Goal: Information Seeking & Learning: Compare options

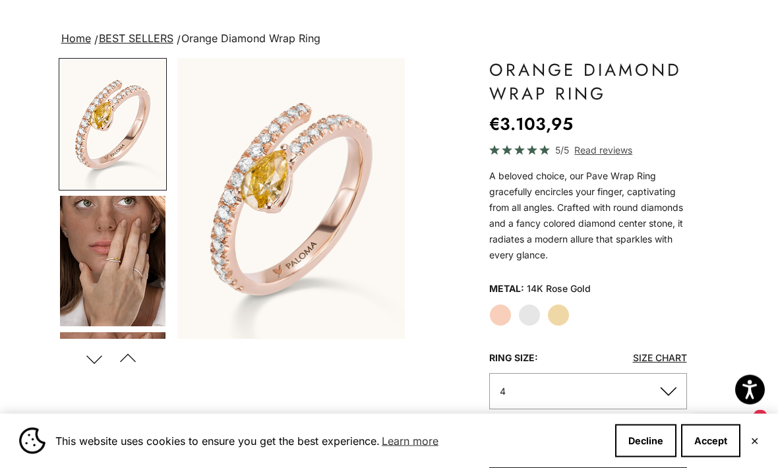
scroll to position [30, 0]
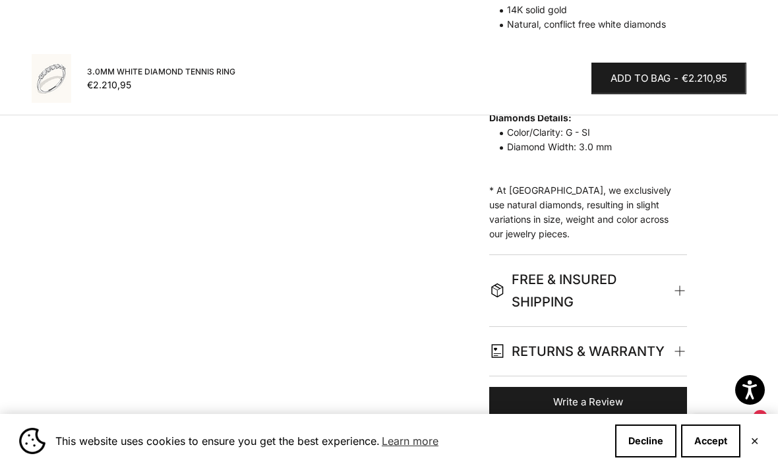
scroll to position [888, 0]
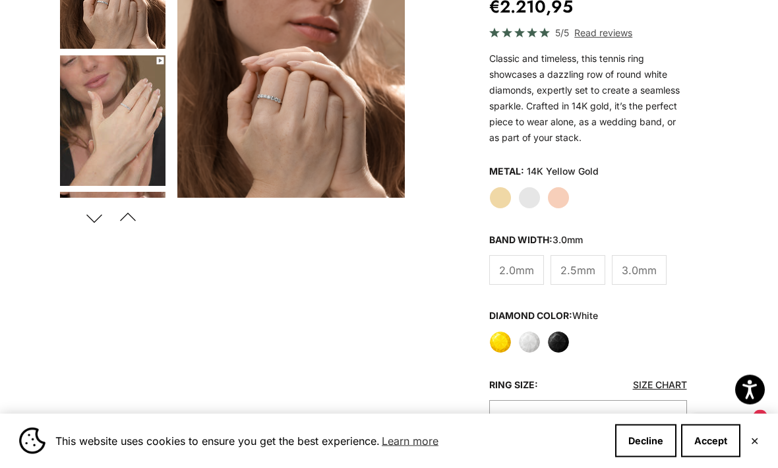
scroll to position [227, 0]
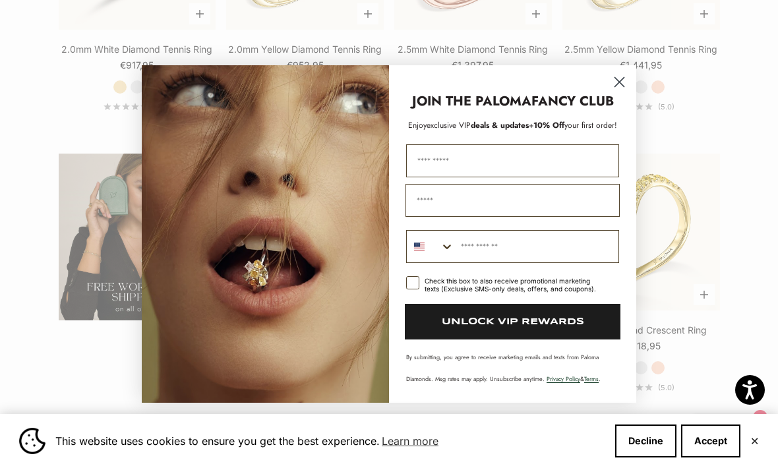
scroll to position [1853, 0]
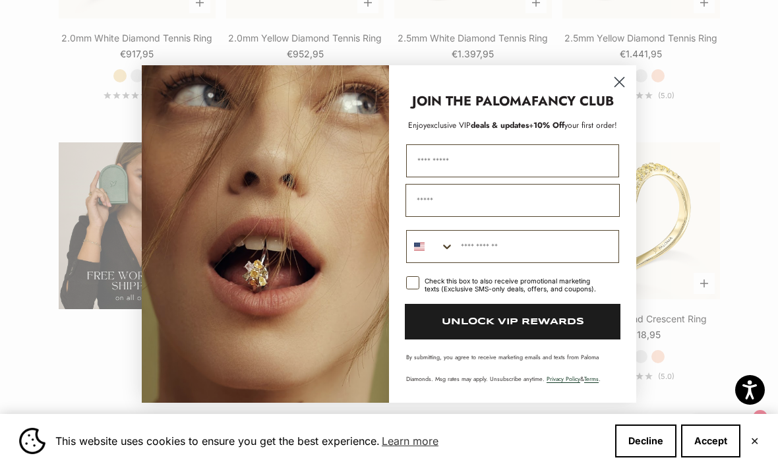
click at [620, 93] on circle "Close dialog" at bounding box center [619, 82] width 22 height 22
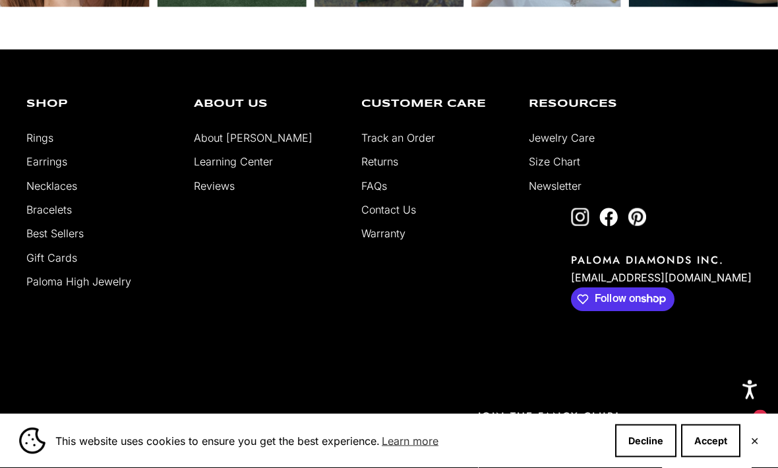
scroll to position [3130, 0]
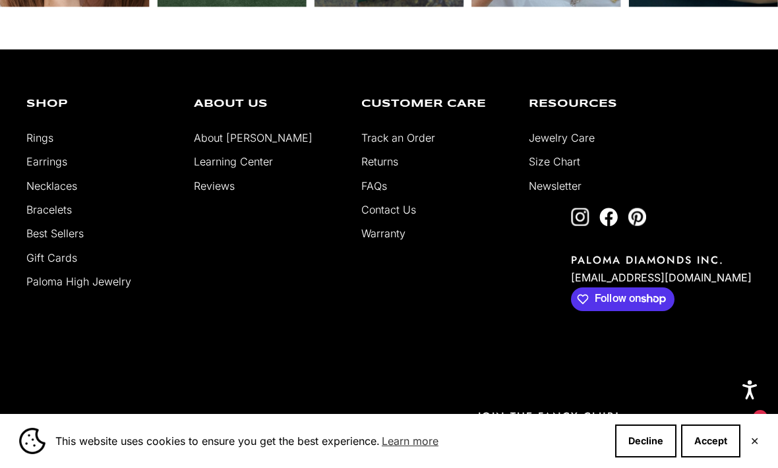
click at [34, 137] on link "Rings" at bounding box center [39, 137] width 27 height 13
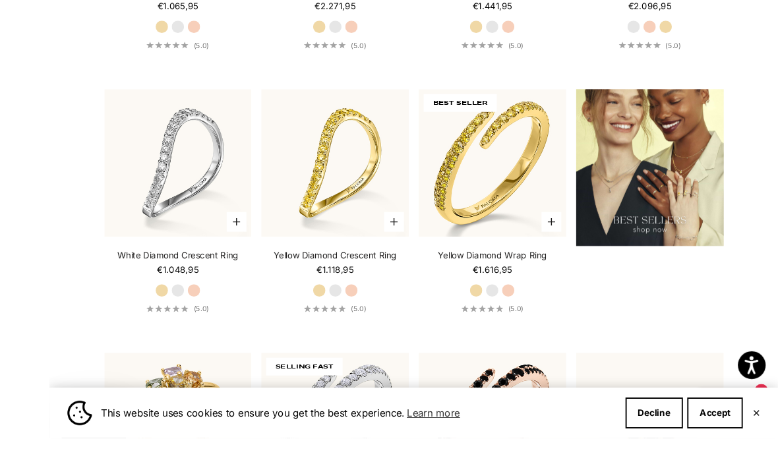
scroll to position [1467, 0]
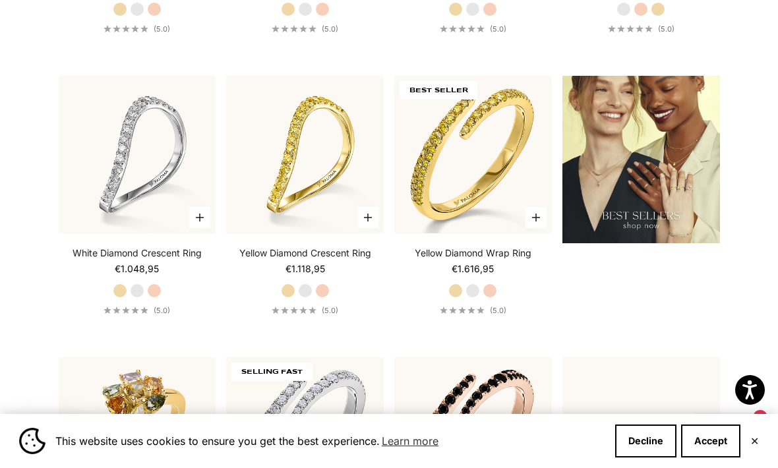
click at [161, 260] on link "White Diamond Crescent Ring" at bounding box center [136, 252] width 129 height 13
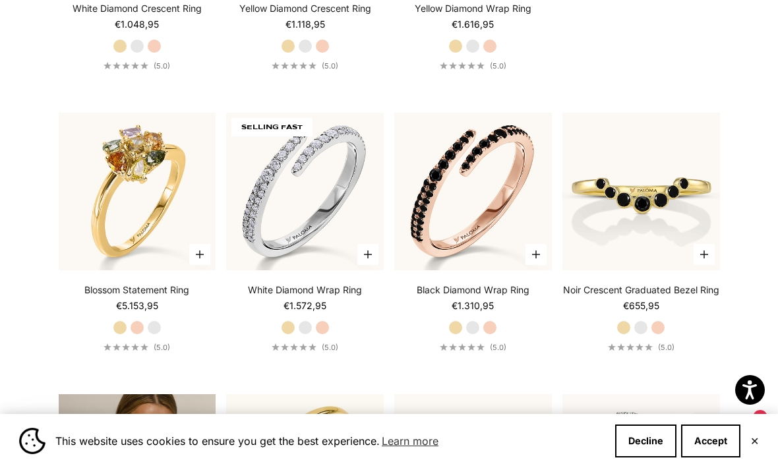
scroll to position [1724, 0]
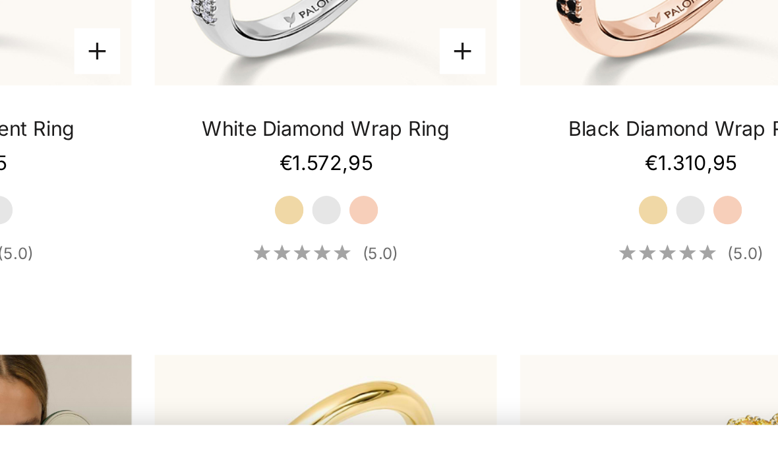
click at [298, 308] on label "White Gold" at bounding box center [305, 315] width 14 height 14
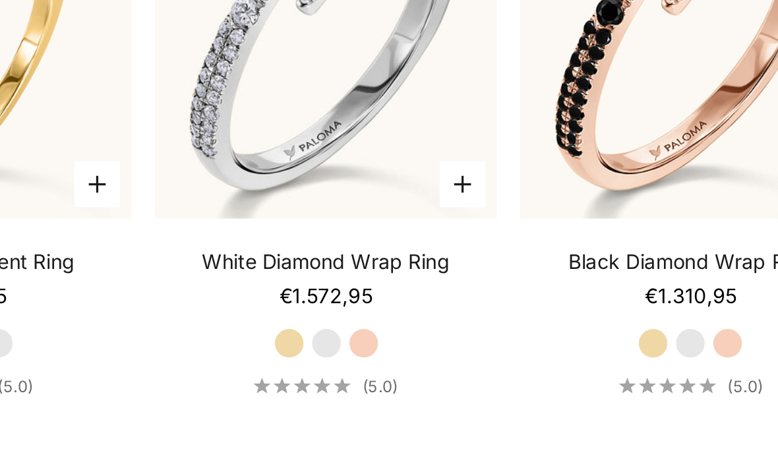
click at [248, 271] on link "White Diamond Wrap Ring" at bounding box center [305, 277] width 114 height 13
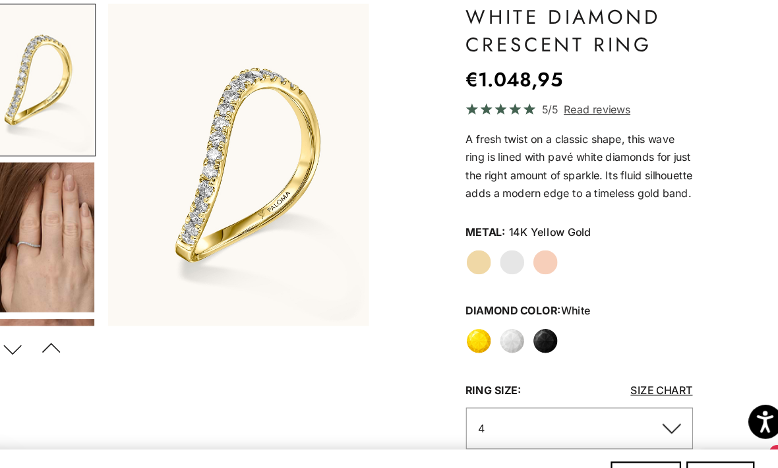
scroll to position [105, 0]
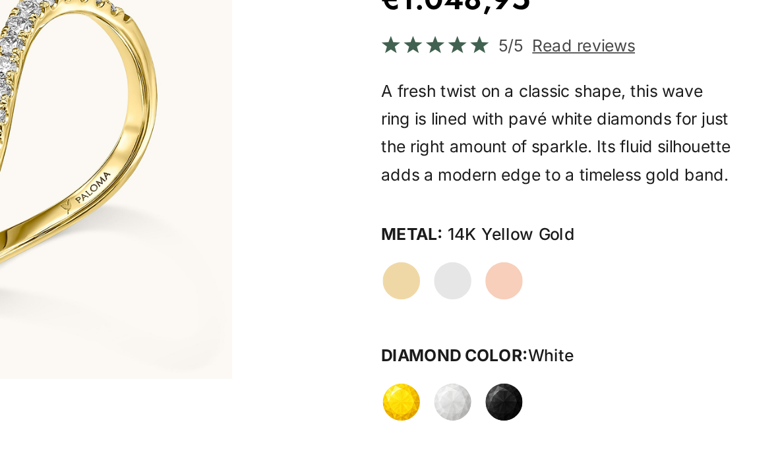
click at [518, 241] on label "White Gold" at bounding box center [529, 252] width 22 height 22
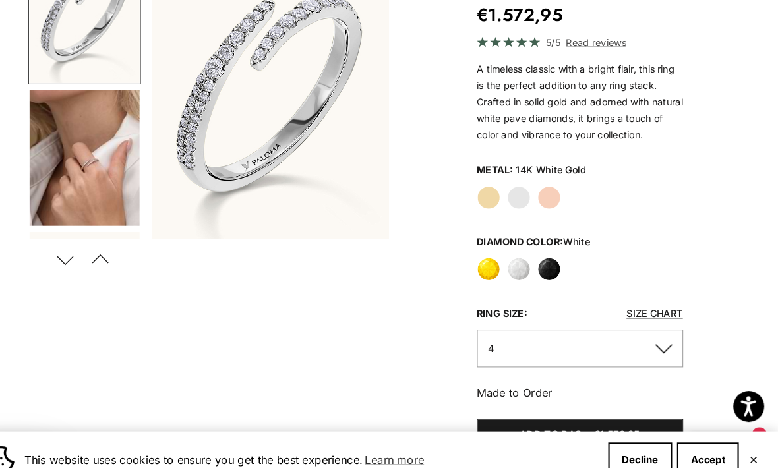
scroll to position [184, 0]
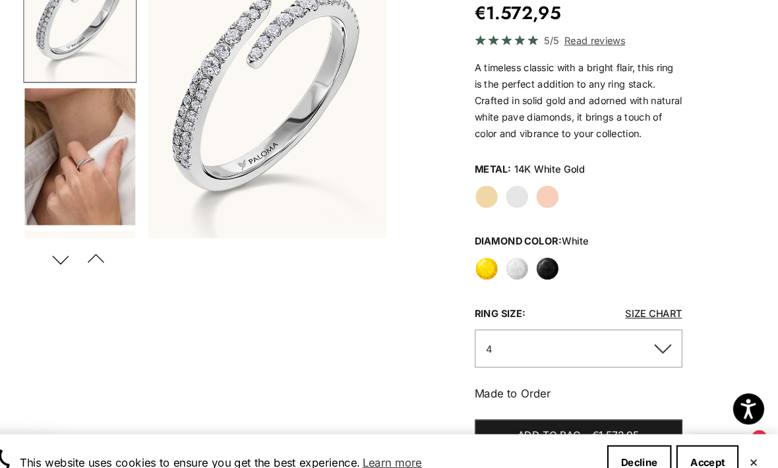
click at [547, 268] on label "Black" at bounding box center [558, 256] width 22 height 22
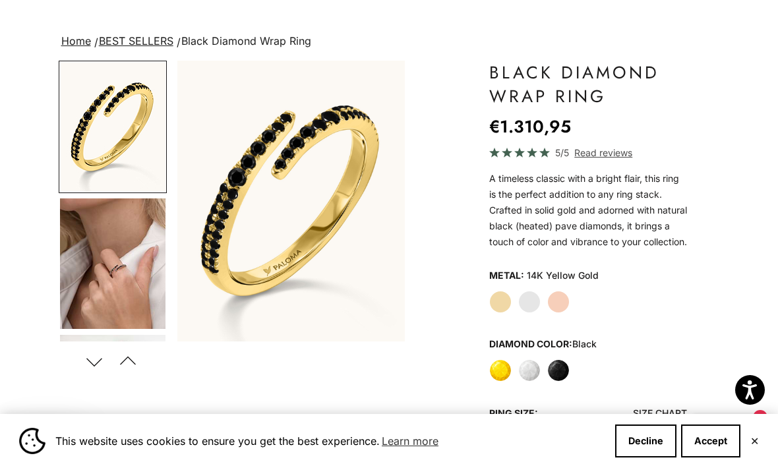
scroll to position [71, 0]
click at [530, 312] on label "White Gold" at bounding box center [529, 301] width 22 height 22
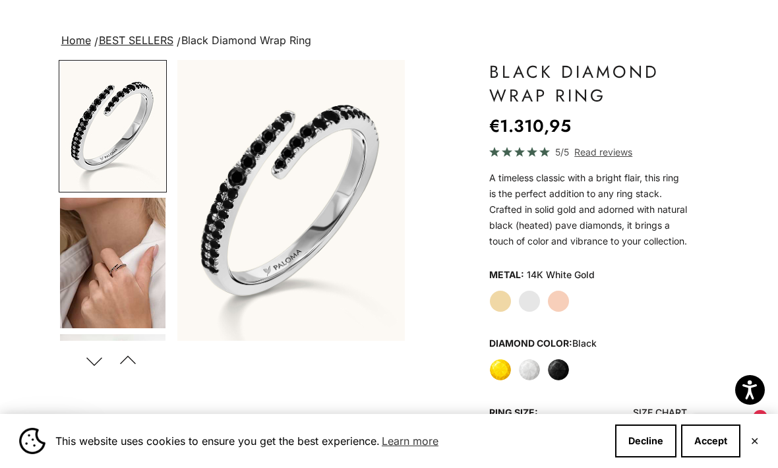
click at [103, 256] on img "Go to item 4" at bounding box center [112, 263] width 105 height 130
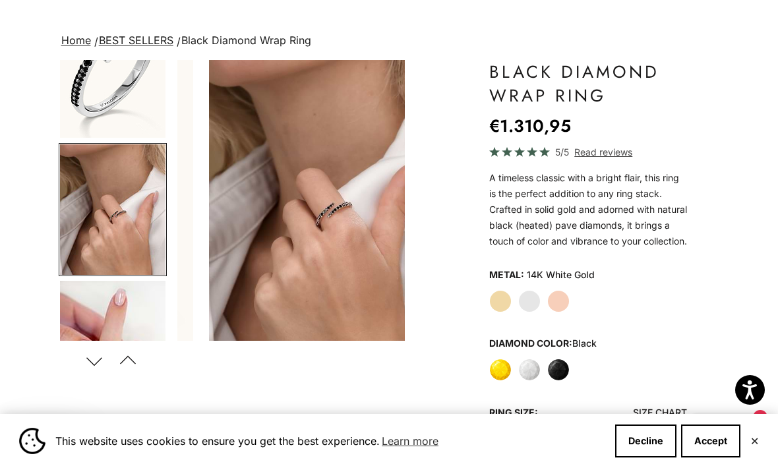
scroll to position [0, 243]
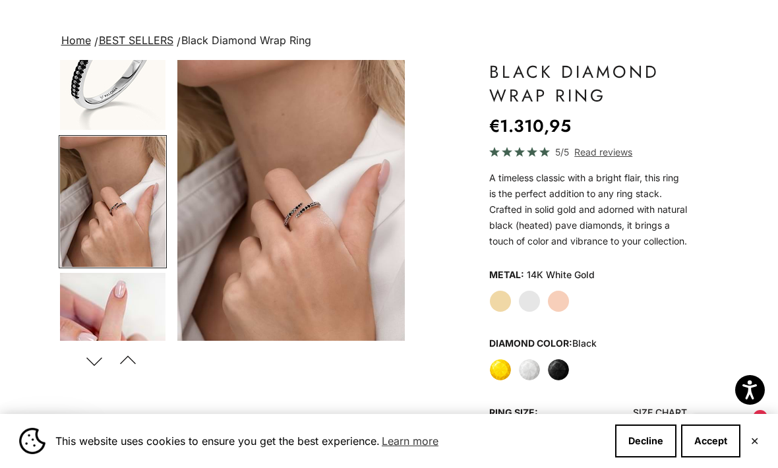
click at [503, 372] on fieldset "Diamond Color: black Yellow White Black" at bounding box center [588, 356] width 198 height 47
click at [499, 381] on label "Yellow" at bounding box center [500, 369] width 22 height 22
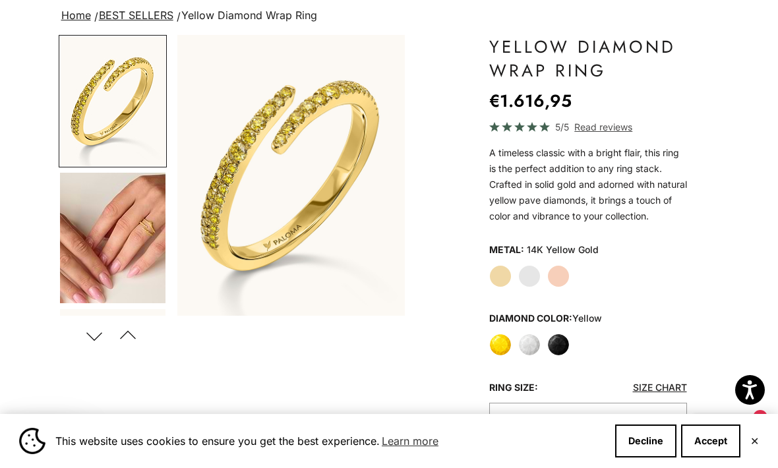
scroll to position [98, 0]
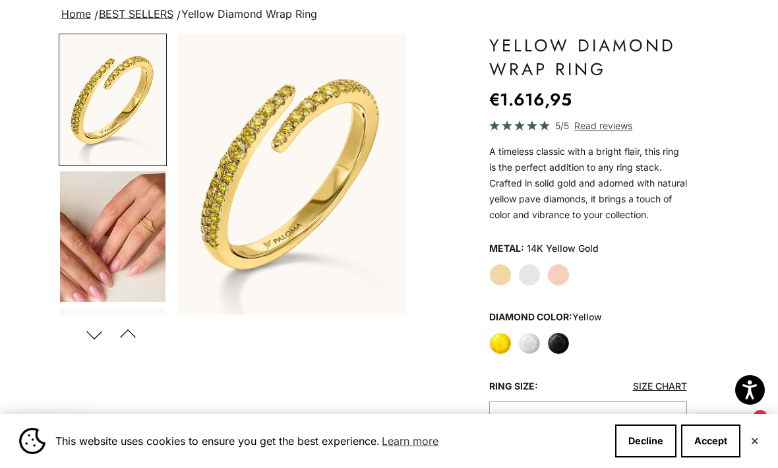
click at [532, 284] on label "White Gold" at bounding box center [529, 275] width 22 height 22
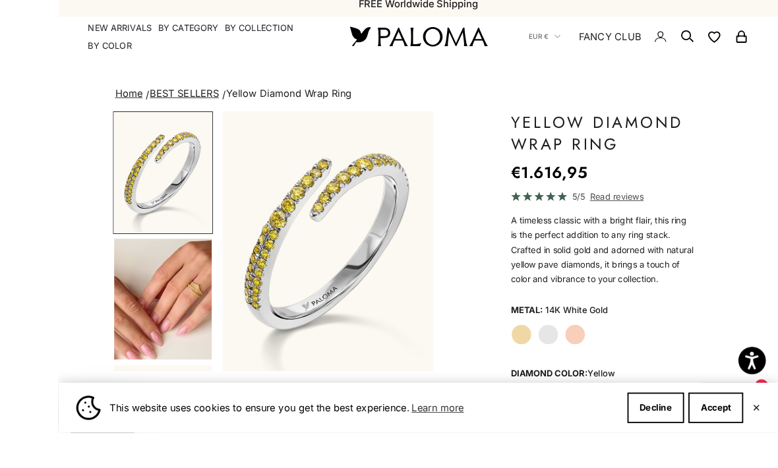
scroll to position [31, 0]
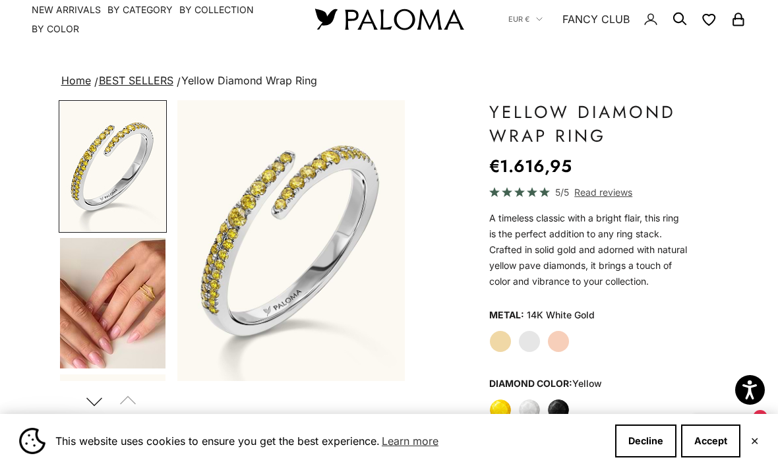
click at [530, 341] on fieldset "Metal: 14K White Gold Yellow Gold White Gold Rose Gold" at bounding box center [588, 328] width 198 height 47
click at [528, 347] on label "White Gold" at bounding box center [529, 341] width 22 height 22
click at [530, 352] on label "White Gold" at bounding box center [529, 341] width 22 height 22
click at [526, 421] on label "White" at bounding box center [529, 410] width 22 height 22
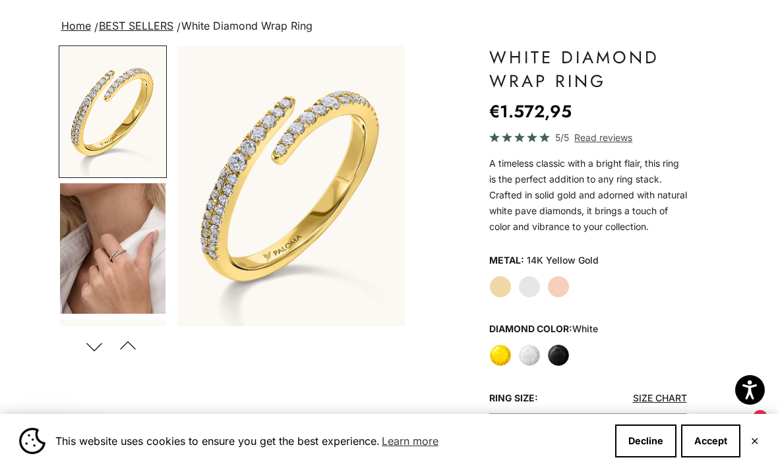
scroll to position [87, 0]
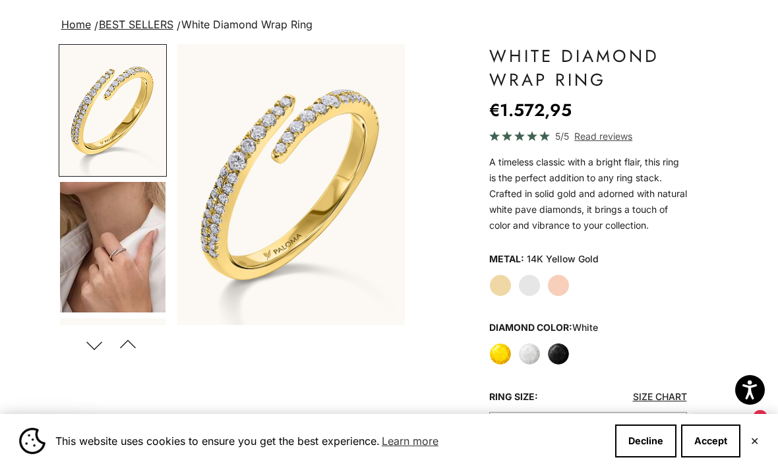
click at [534, 297] on label "White Gold" at bounding box center [529, 285] width 22 height 22
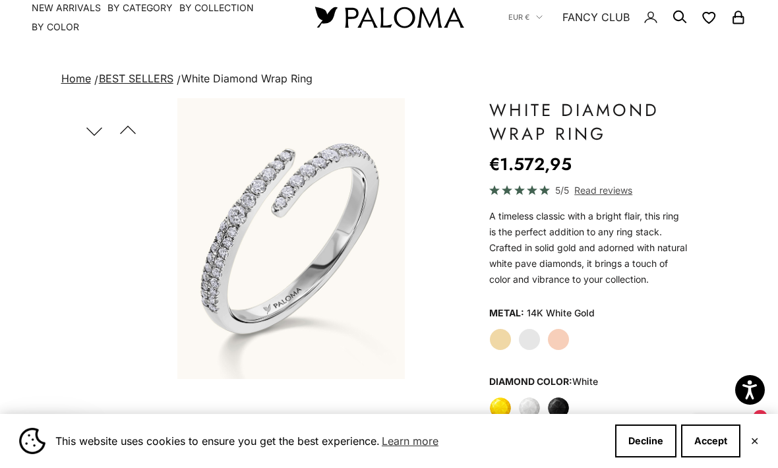
click at [615, 183] on span "Read reviews" at bounding box center [603, 190] width 58 height 15
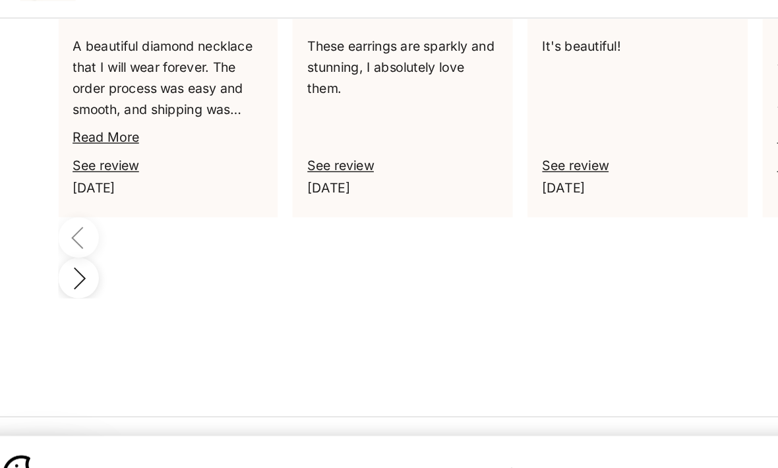
scroll to position [1110, 0]
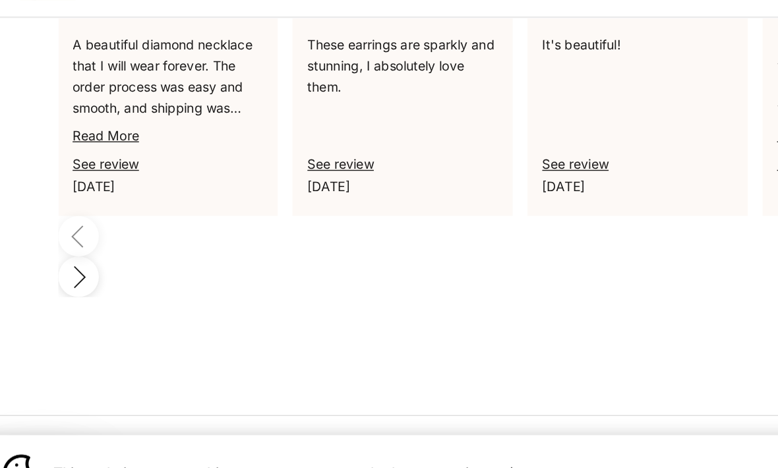
click at [412, 214] on link "See review" at bounding box center [428, 219] width 47 height 11
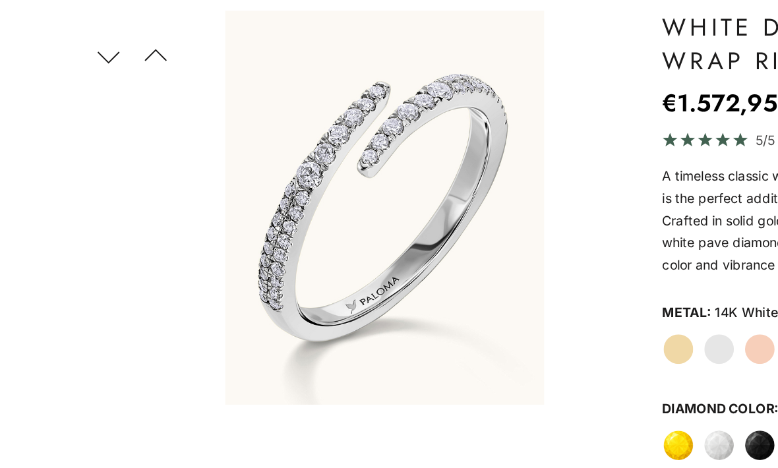
scroll to position [0, 0]
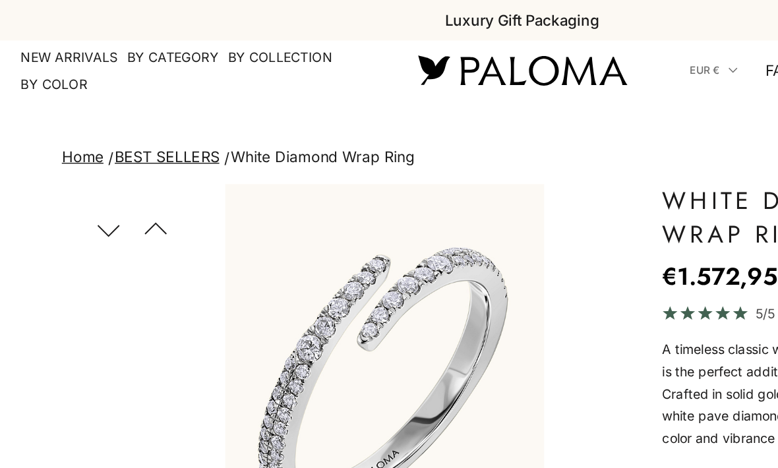
click at [36, 58] on summary "By Color" at bounding box center [55, 59] width 47 height 13
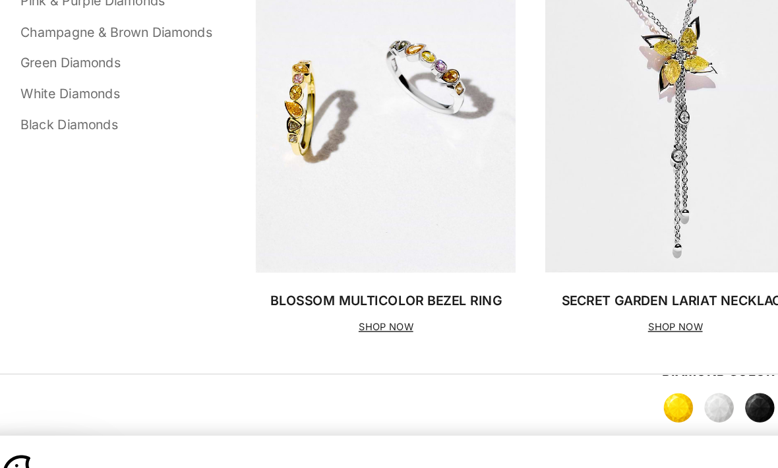
scroll to position [47, 0]
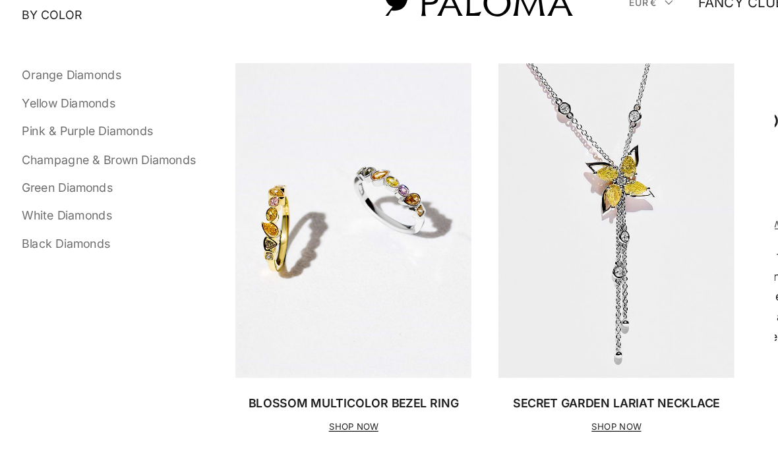
click at [335, 161] on img "Primary navigation" at bounding box center [291, 174] width 185 height 246
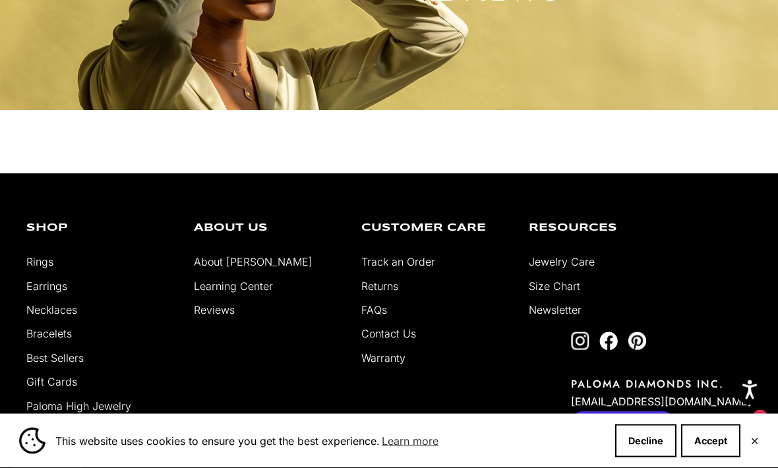
select select "*"
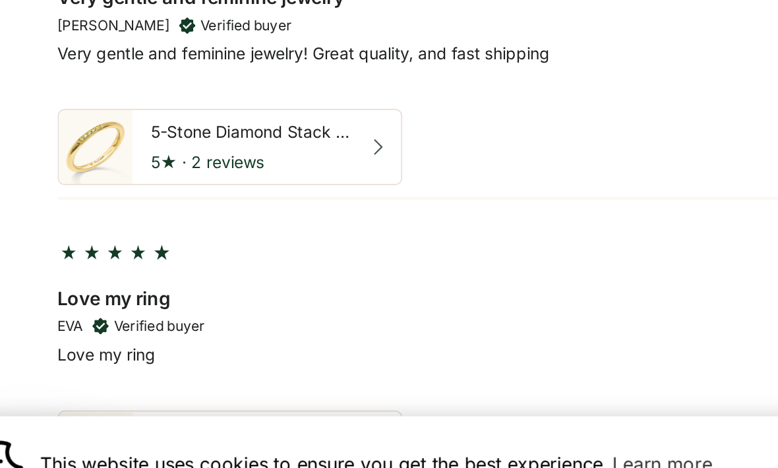
scroll to position [2155, 0]
click at [242, 255] on icon at bounding box center [247, 260] width 11 height 11
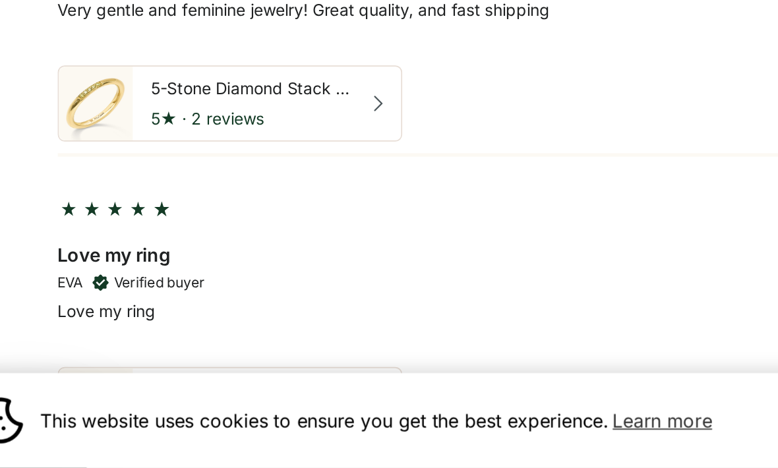
scroll to position [2155, 0]
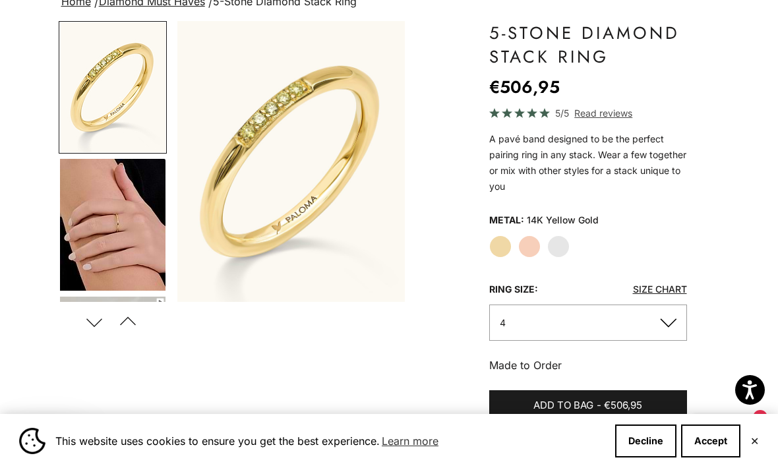
scroll to position [112, 0]
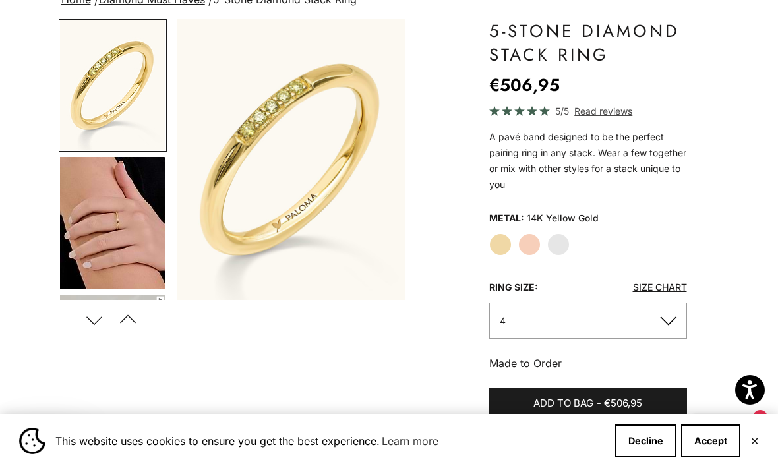
click at [556, 240] on label "White Gold" at bounding box center [558, 244] width 22 height 22
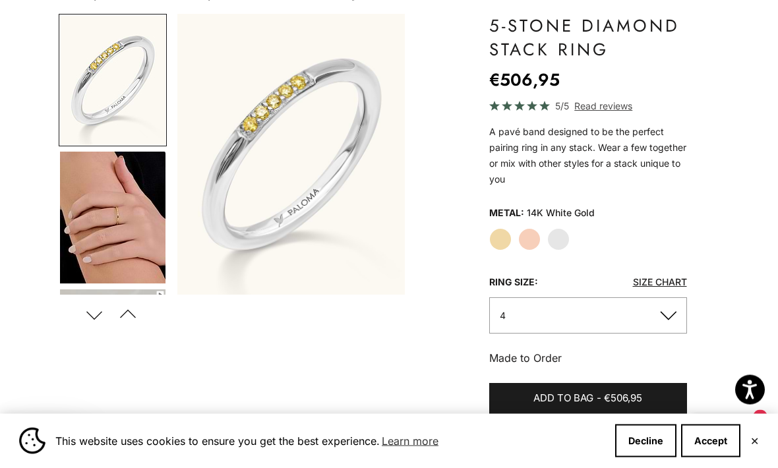
scroll to position [111, 0]
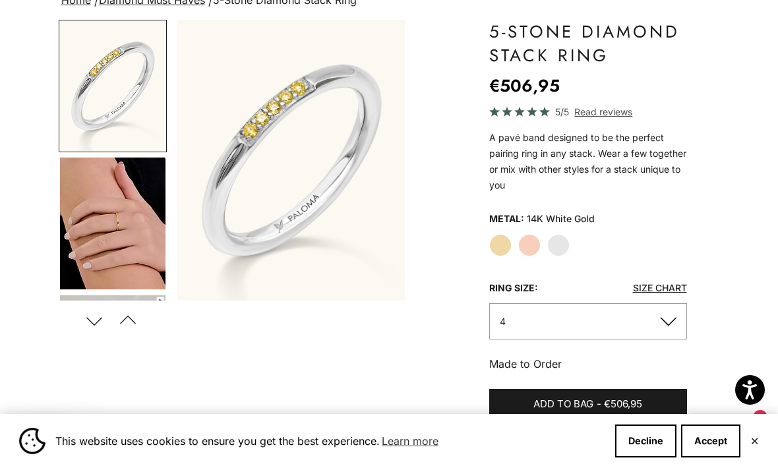
click at [494, 244] on label "Yellow Gold" at bounding box center [500, 245] width 22 height 22
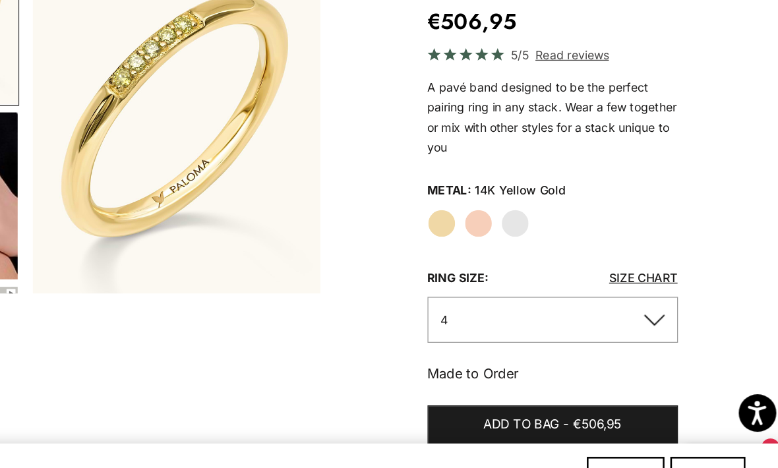
scroll to position [119, 0]
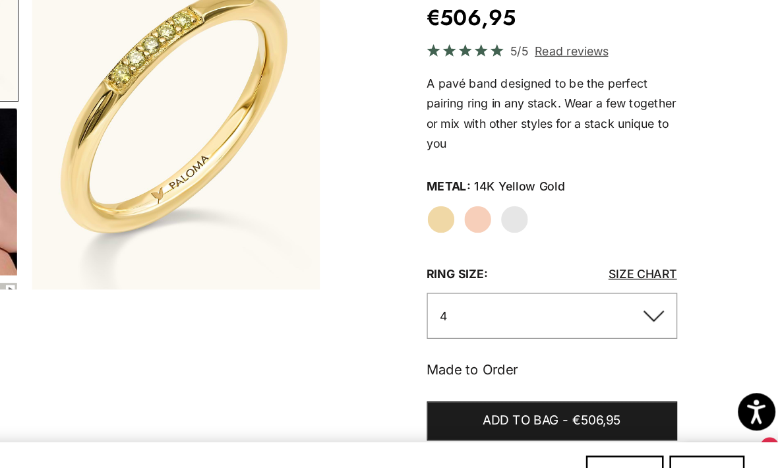
click at [518, 227] on label "Rose Gold" at bounding box center [529, 238] width 22 height 22
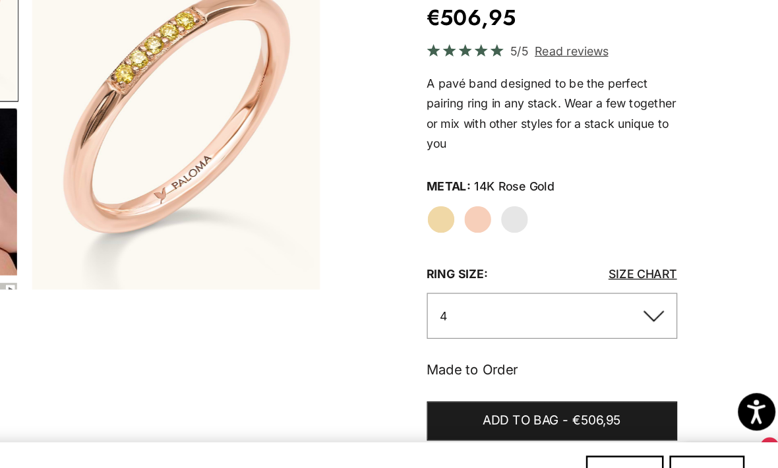
click at [547, 227] on label "White Gold" at bounding box center [558, 238] width 22 height 22
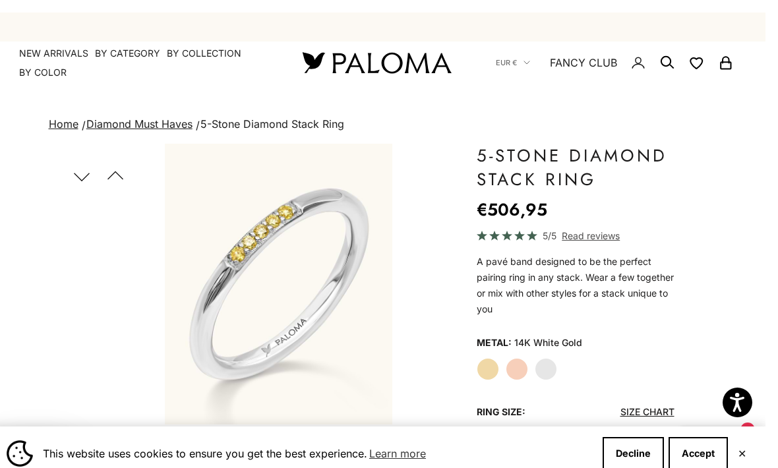
scroll to position [28, 0]
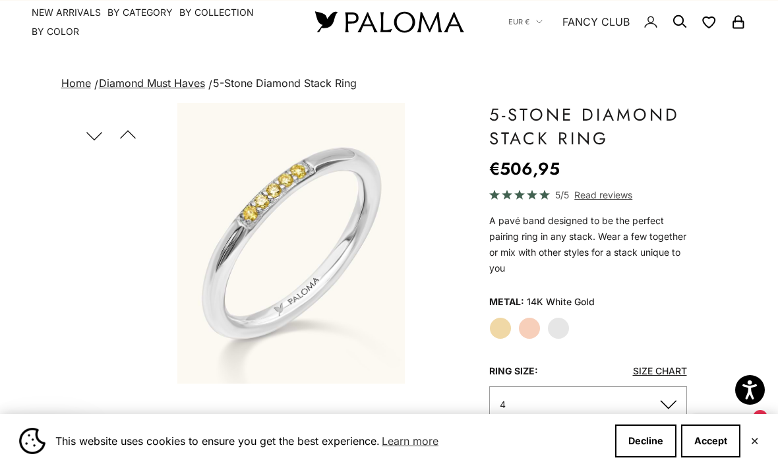
click at [608, 188] on span "Read reviews" at bounding box center [603, 194] width 58 height 15
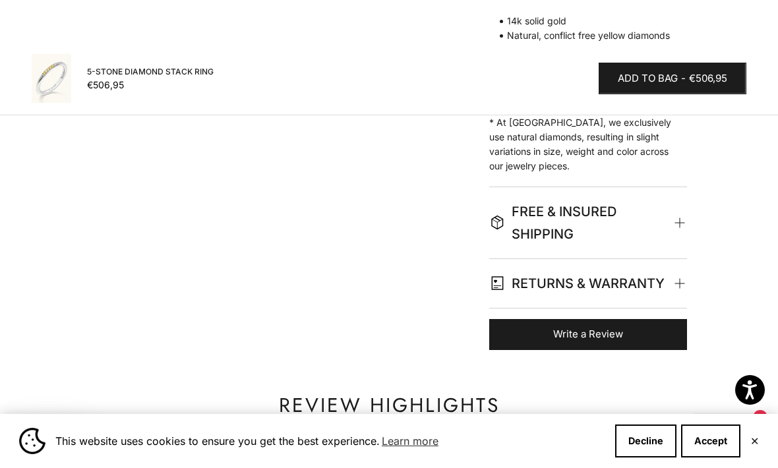
scroll to position [609, 0]
click at [684, 219] on summary "FREE & INSURED SHIPPING" at bounding box center [588, 221] width 198 height 71
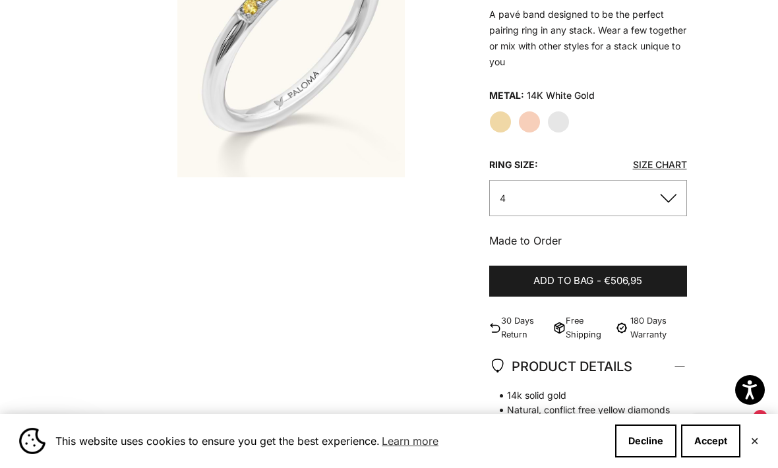
scroll to position [0, 0]
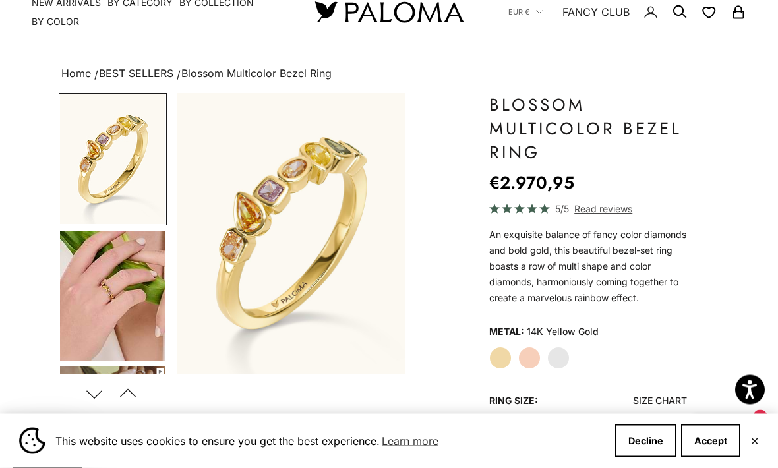
scroll to position [38, 0]
click at [555, 369] on label "White Gold" at bounding box center [558, 358] width 22 height 22
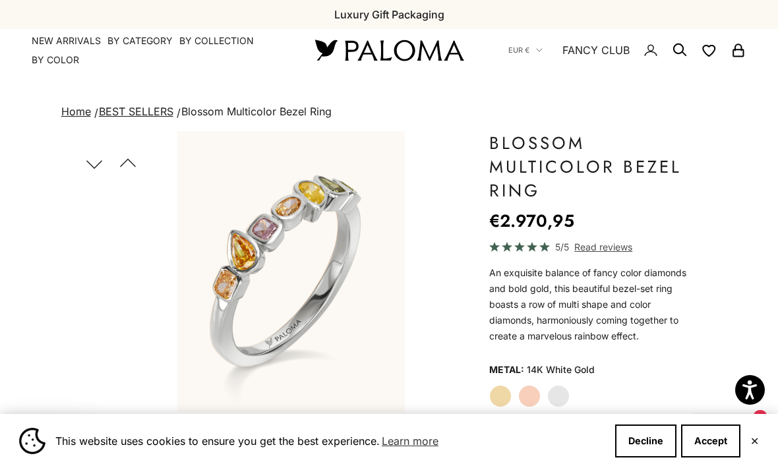
click at [679, 56] on icon "Secondary navigation" at bounding box center [679, 50] width 16 height 16
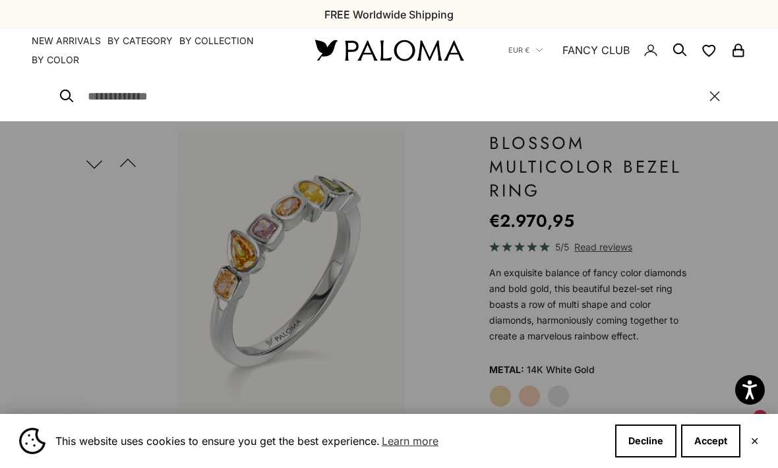
click at [70, 99] on line at bounding box center [71, 101] width 4 height 4
click at [68, 84] on div "Close" at bounding box center [389, 96] width 661 height 50
click at [106, 94] on input "Search" at bounding box center [392, 96] width 608 height 18
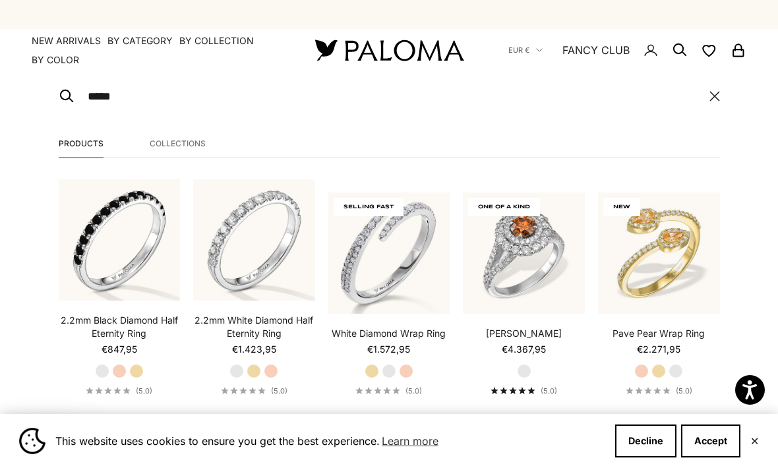
type input "*****"
click at [388, 442] on button "View all results" at bounding box center [388, 443] width 109 height 32
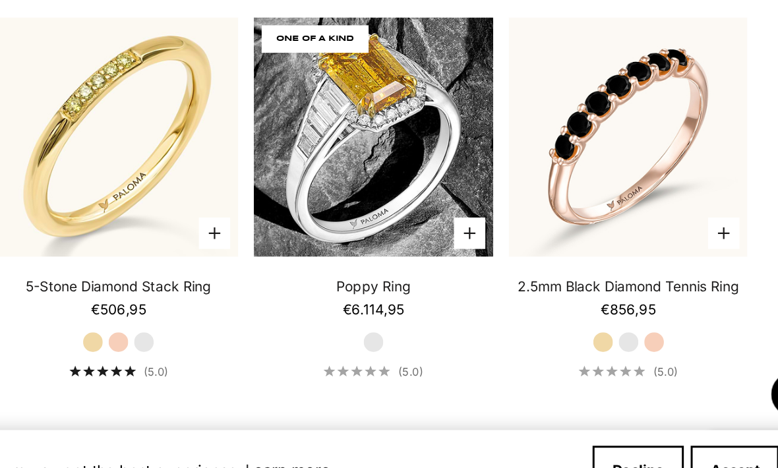
scroll to position [2203, 0]
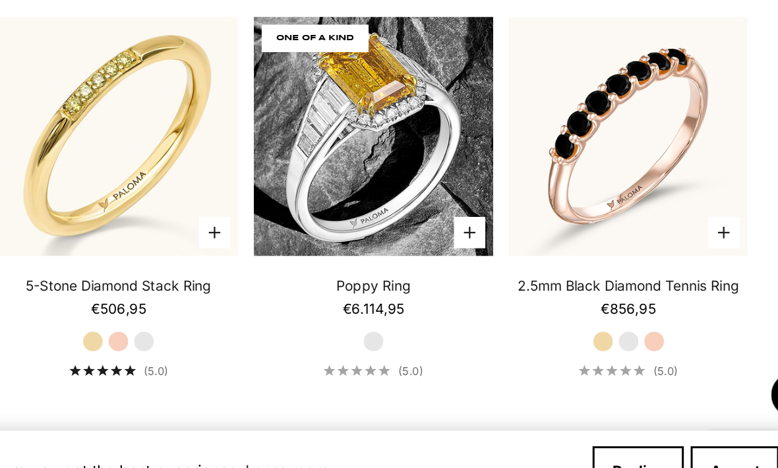
click at [632, 347] on label "White Gold" at bounding box center [639, 354] width 14 height 14
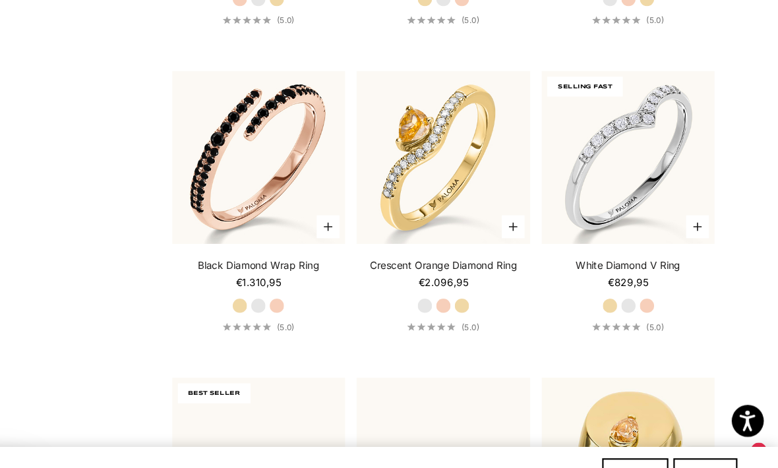
scroll to position [3424, 0]
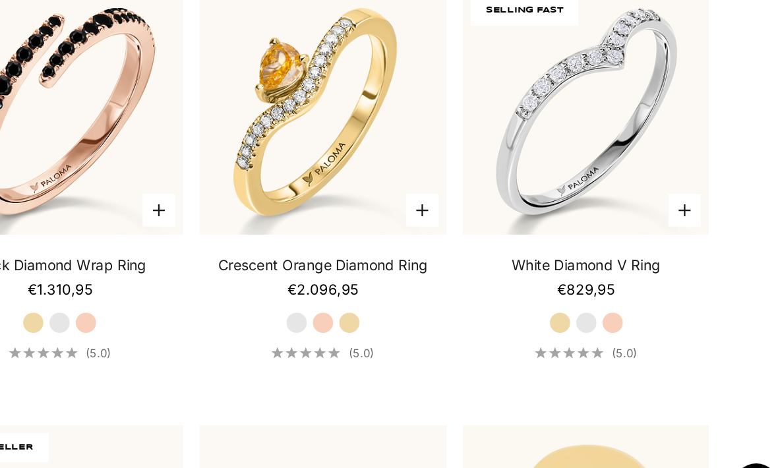
click at [590, 239] on link "White Diamond V Ring" at bounding box center [638, 245] width 97 height 13
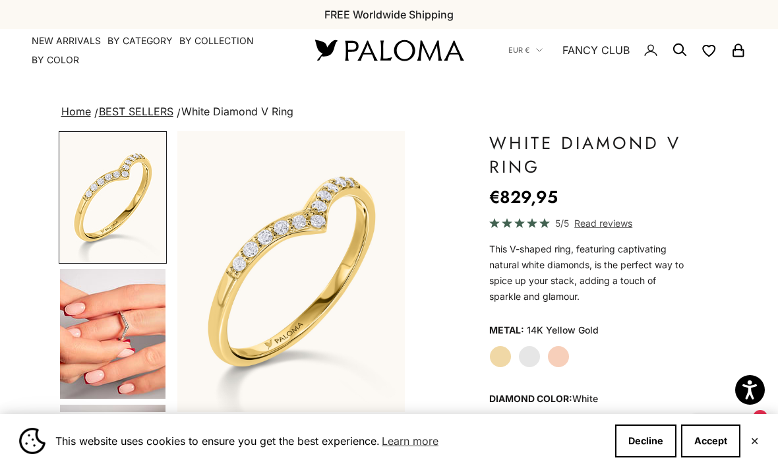
click at [113, 321] on img "Go to item 4" at bounding box center [112, 334] width 105 height 130
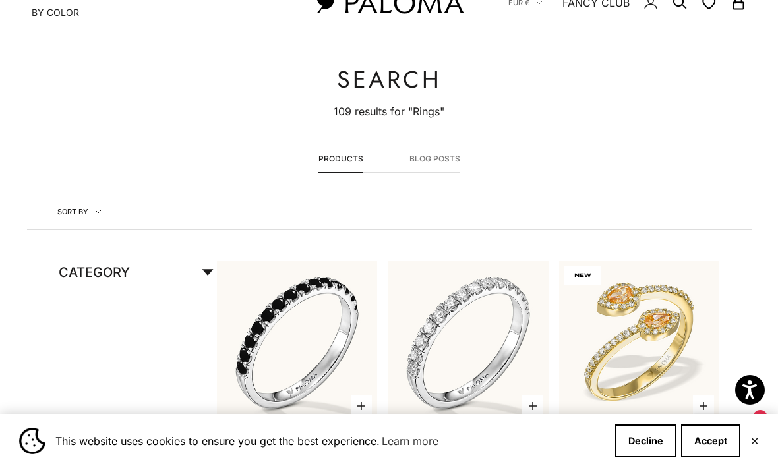
scroll to position [74, 0]
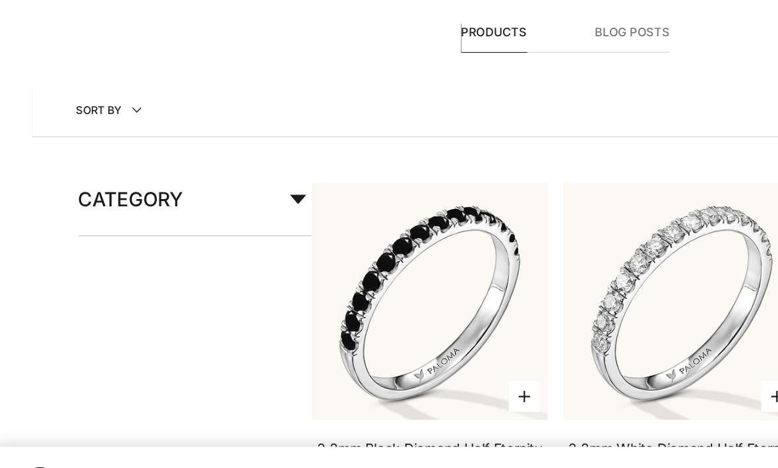
click at [205, 243] on icon at bounding box center [207, 246] width 11 height 7
click at [63, 292] on label "Ring (63)" at bounding box center [82, 300] width 46 height 17
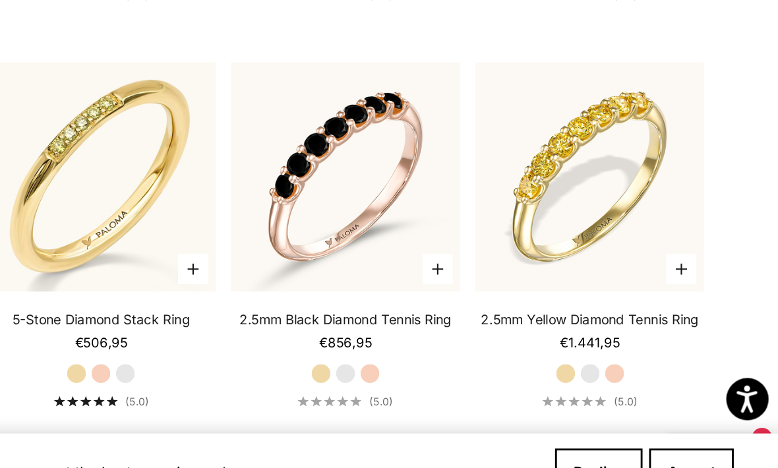
scroll to position [2228, 0]
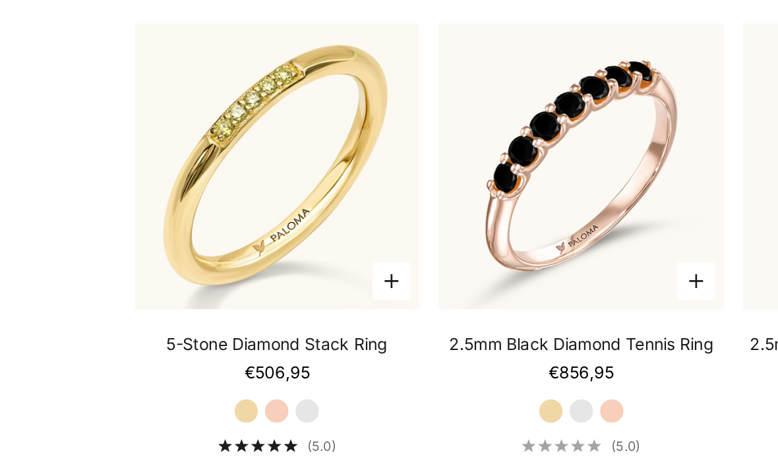
click at [235, 307] on link "5-Stone Diamond Stack Ring" at bounding box center [297, 313] width 125 height 13
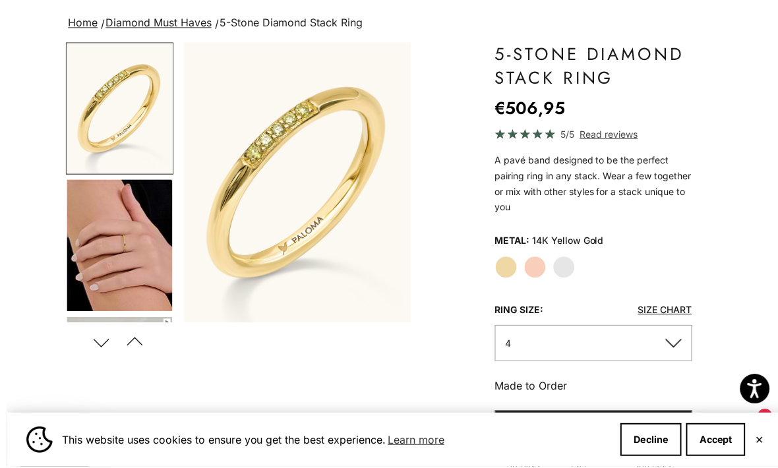
scroll to position [90, 0]
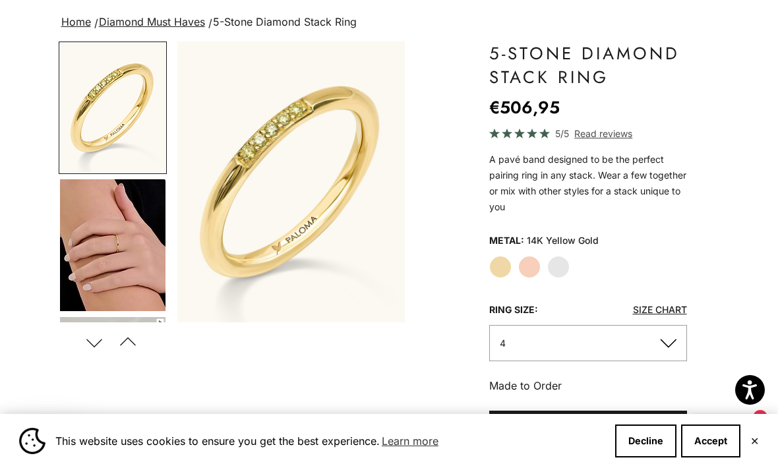
click at [558, 266] on label "White Gold" at bounding box center [558, 267] width 22 height 22
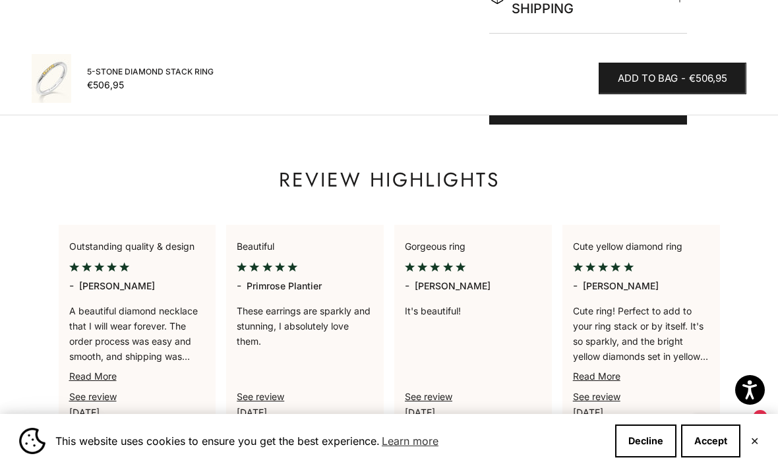
scroll to position [834, 0]
click at [446, 167] on p "Review highlights" at bounding box center [389, 180] width 221 height 26
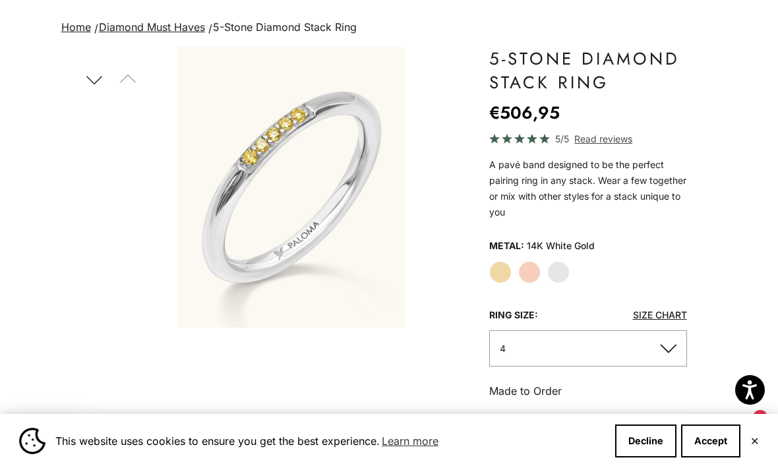
scroll to position [0, 0]
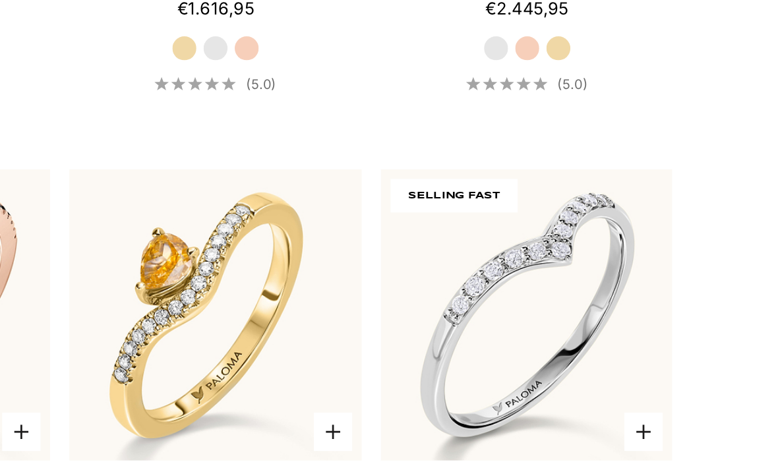
scroll to position [3396, 0]
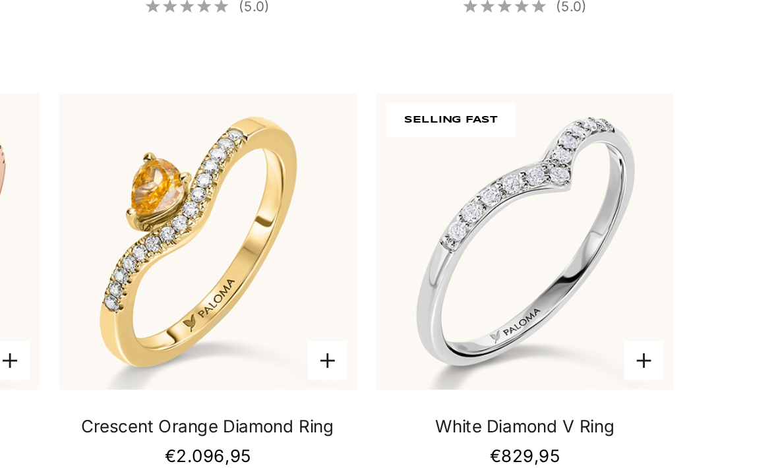
click at [551, 142] on img at bounding box center [639, 174] width 177 height 177
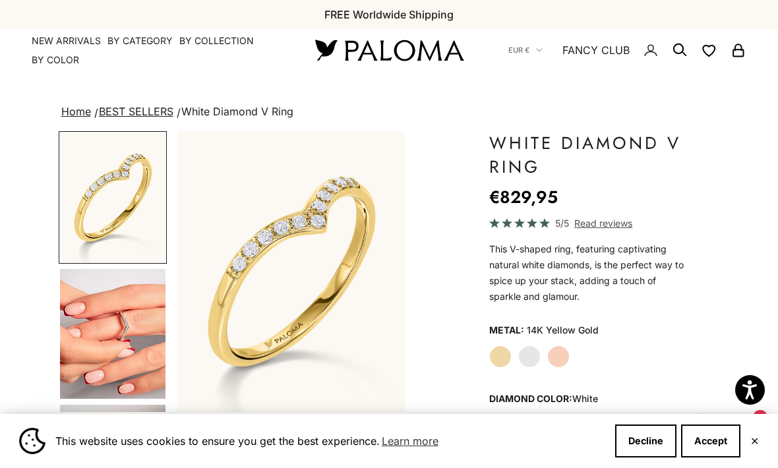
click at [530, 356] on label "White Gold" at bounding box center [529, 356] width 22 height 22
